Goal: Information Seeking & Learning: Learn about a topic

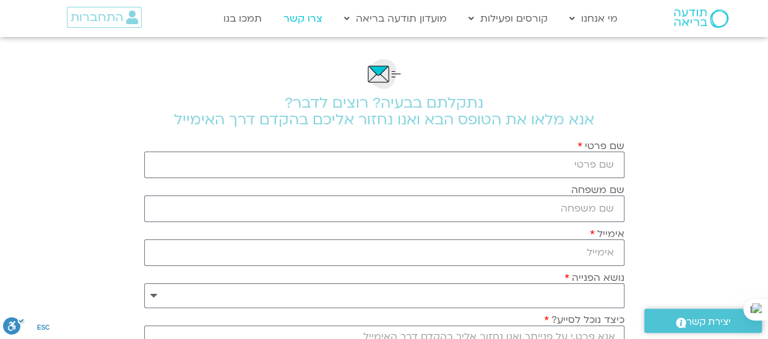
click at [311, 16] on link "צרו קשר" at bounding box center [302, 19] width 51 height 24
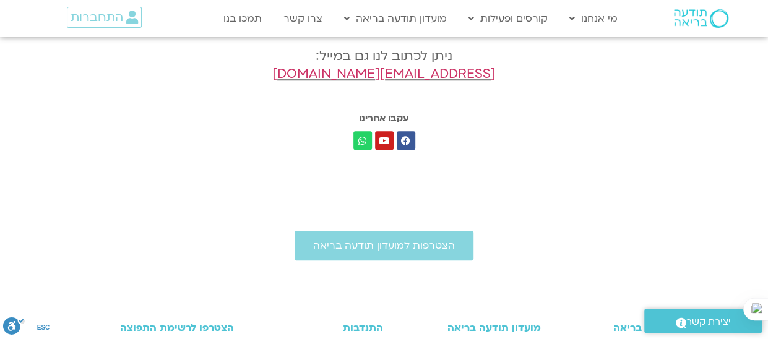
scroll to position [495, 0]
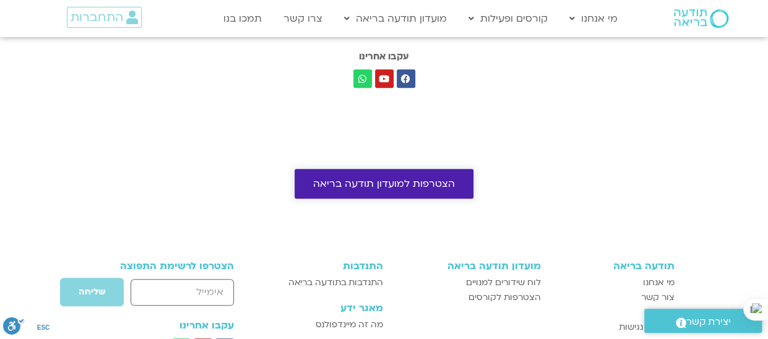
click at [436, 178] on span "הצטרפות למועדון תודעה בריאה" at bounding box center [384, 183] width 142 height 11
click at [432, 178] on span "הצטרפות למועדון תודעה בריאה" at bounding box center [384, 183] width 142 height 11
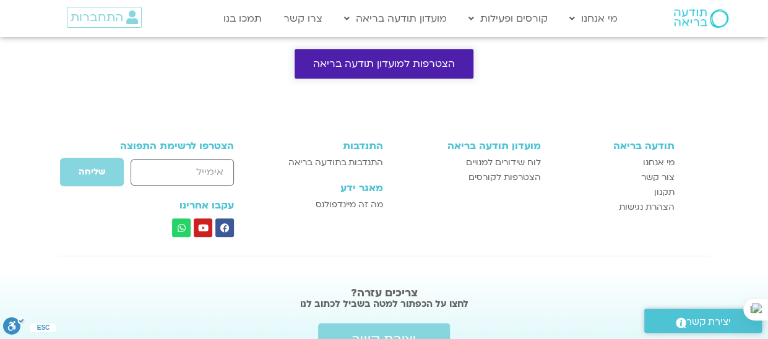
scroll to position [619, 0]
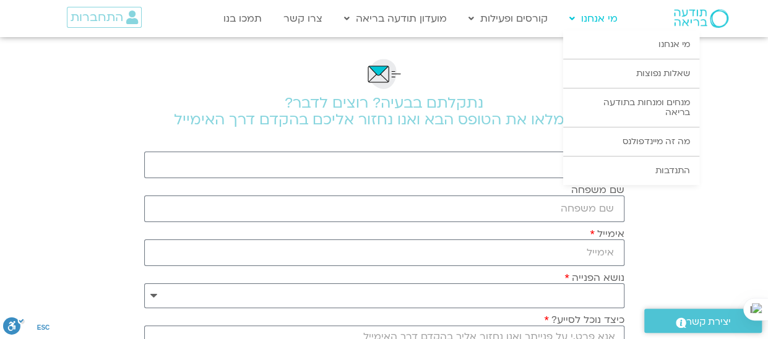
click at [588, 17] on link "מי אנחנו" at bounding box center [593, 19] width 61 height 24
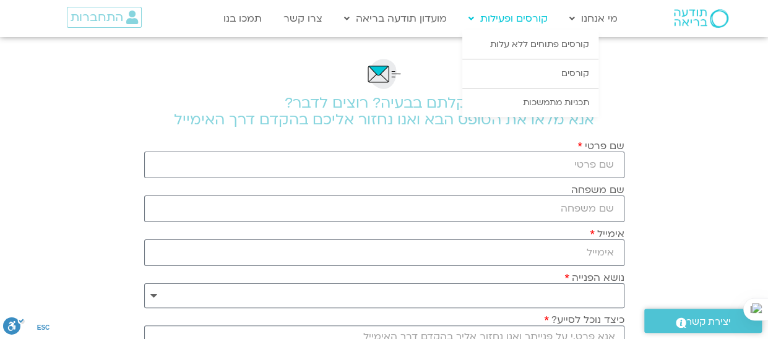
click at [533, 18] on link "קורסים ופעילות" at bounding box center [508, 19] width 92 height 24
click at [551, 43] on link "קורסים פתוחים ללא עלות" at bounding box center [530, 44] width 136 height 28
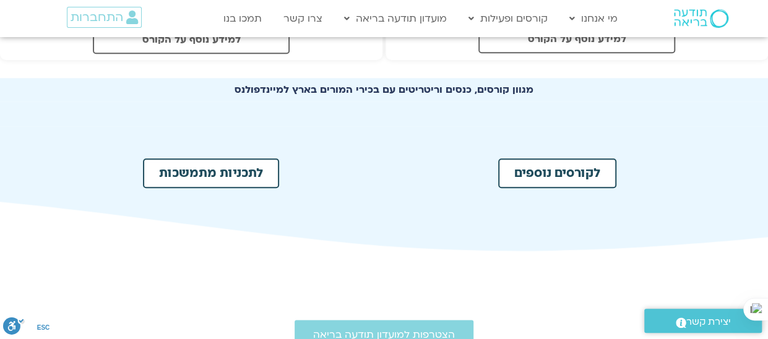
scroll to position [619, 0]
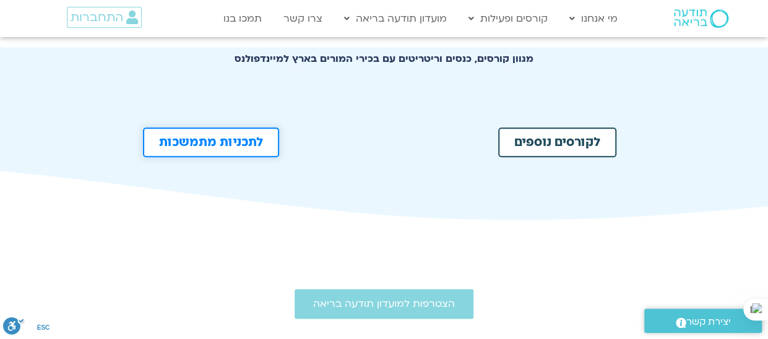
click at [242, 139] on span "לתכניות מתמשכות" at bounding box center [211, 142] width 104 height 12
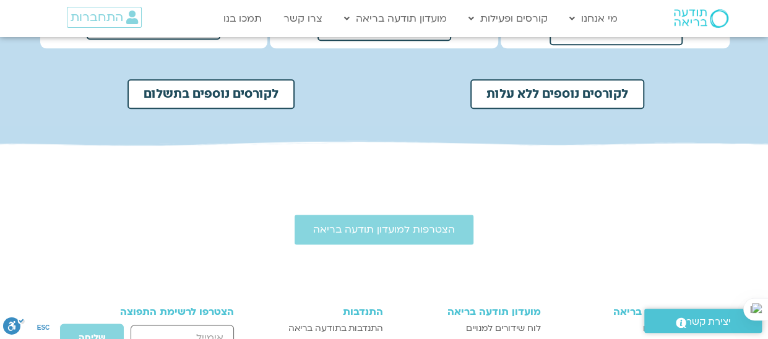
scroll to position [680, 0]
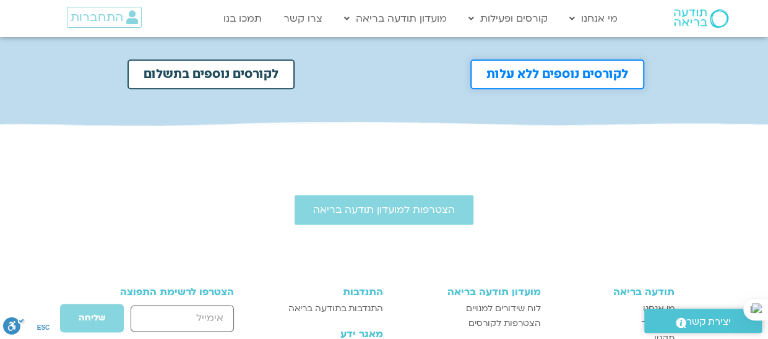
click at [515, 68] on span "לקורסים נוספים ללא עלות" at bounding box center [557, 74] width 142 height 12
